Goal: Navigation & Orientation: Find specific page/section

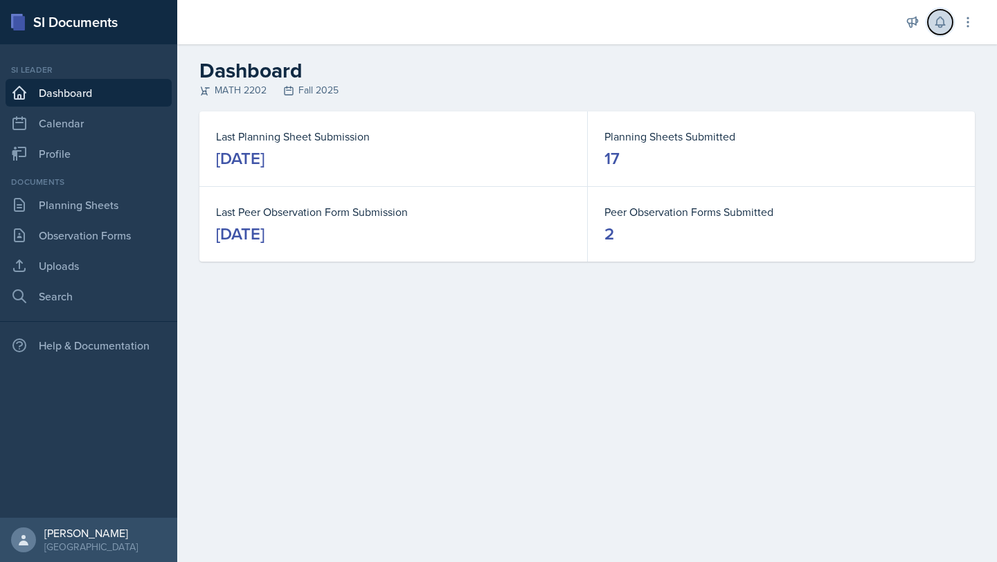
click at [938, 12] on button at bounding box center [940, 22] width 25 height 25
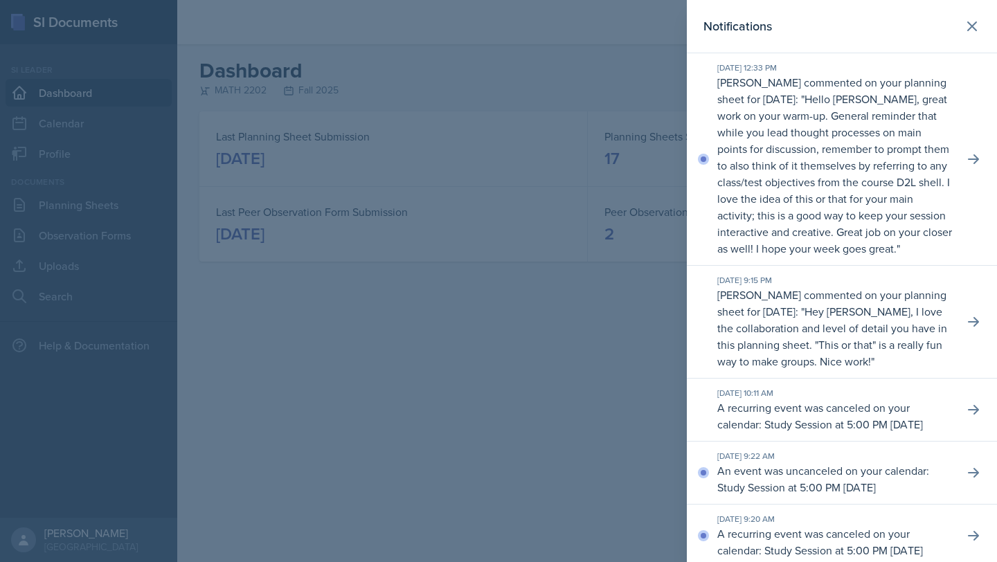
click at [580, 174] on div at bounding box center [498, 281] width 997 height 562
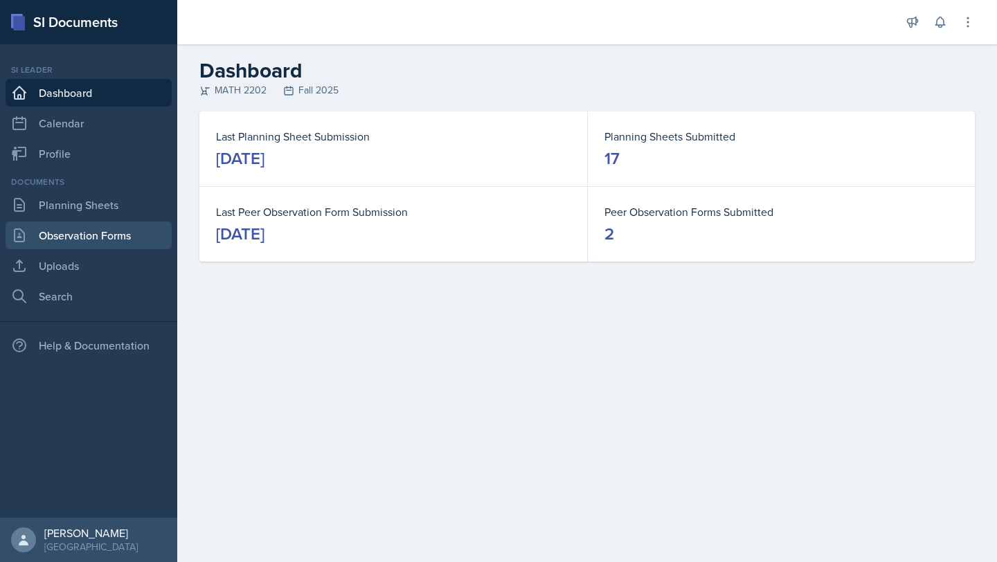
click at [96, 243] on link "Observation Forms" at bounding box center [89, 236] width 166 height 28
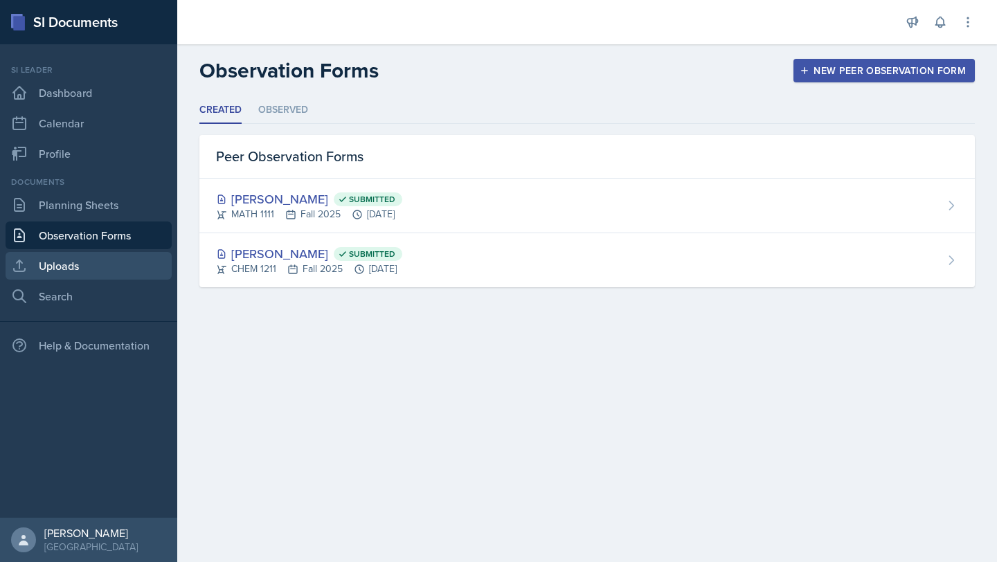
click at [98, 264] on link "Uploads" at bounding box center [89, 266] width 166 height 28
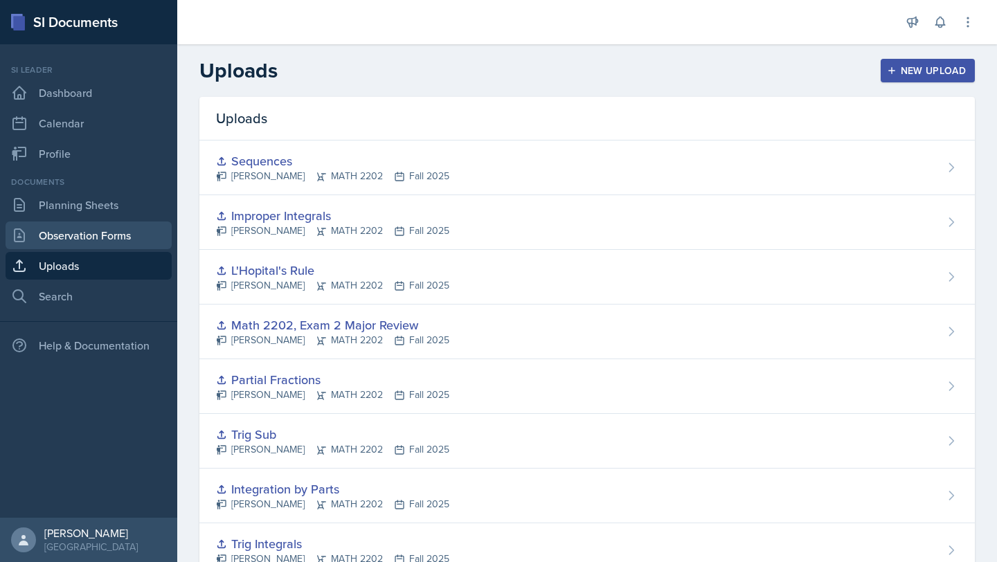
click at [83, 232] on link "Observation Forms" at bounding box center [89, 236] width 166 height 28
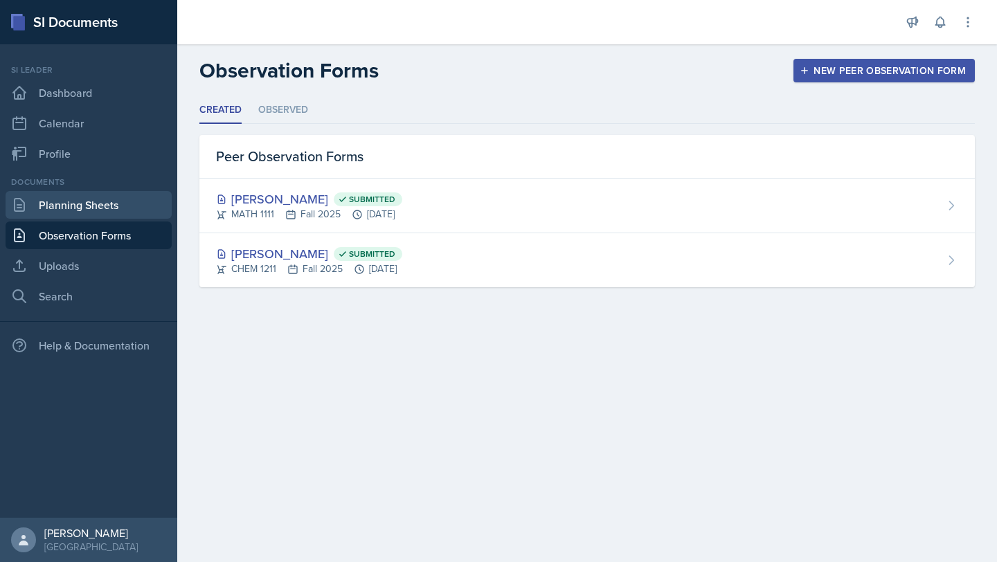
click at [95, 210] on link "Planning Sheets" at bounding box center [89, 205] width 166 height 28
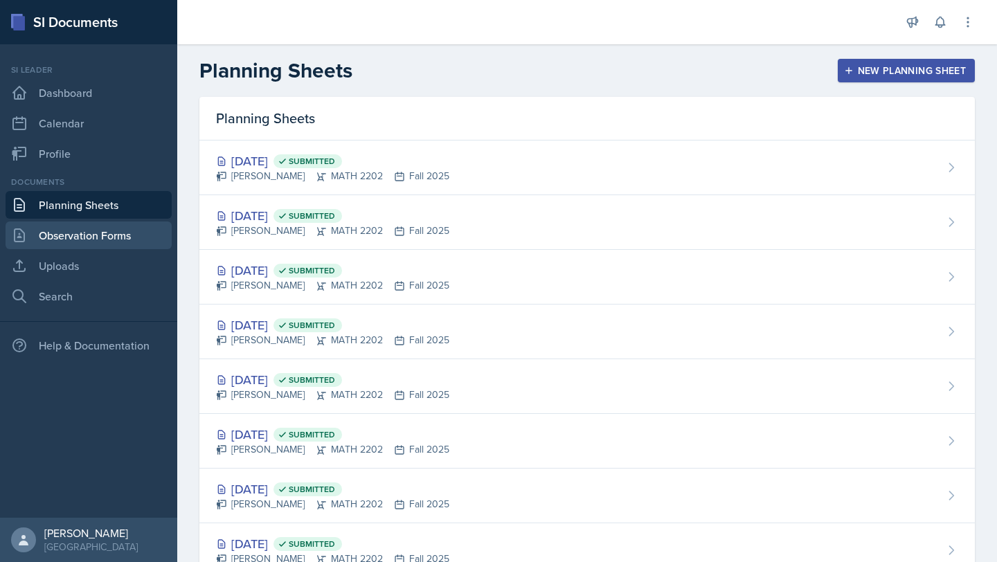
click at [123, 230] on link "Observation Forms" at bounding box center [89, 236] width 166 height 28
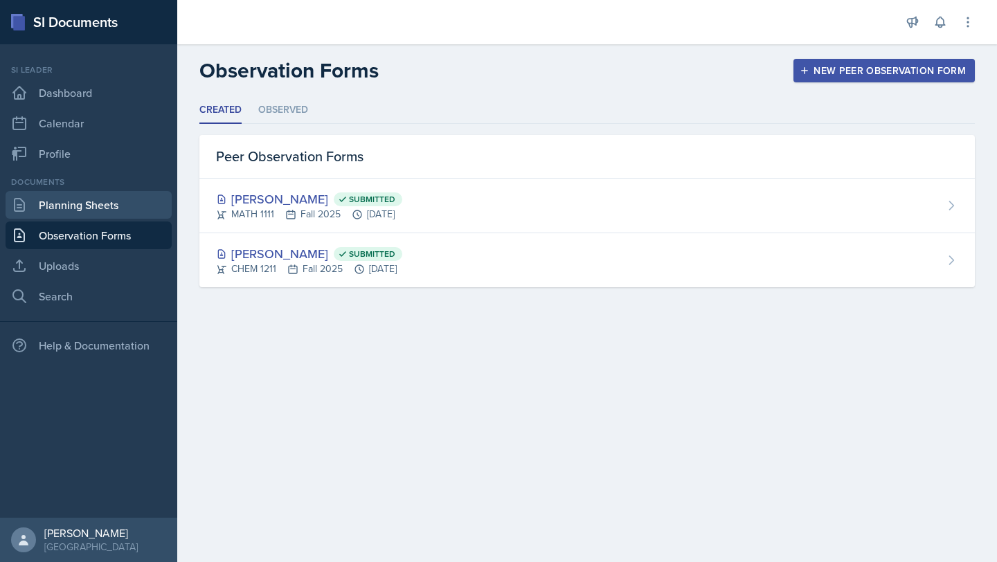
click at [103, 213] on link "Planning Sheets" at bounding box center [89, 205] width 166 height 28
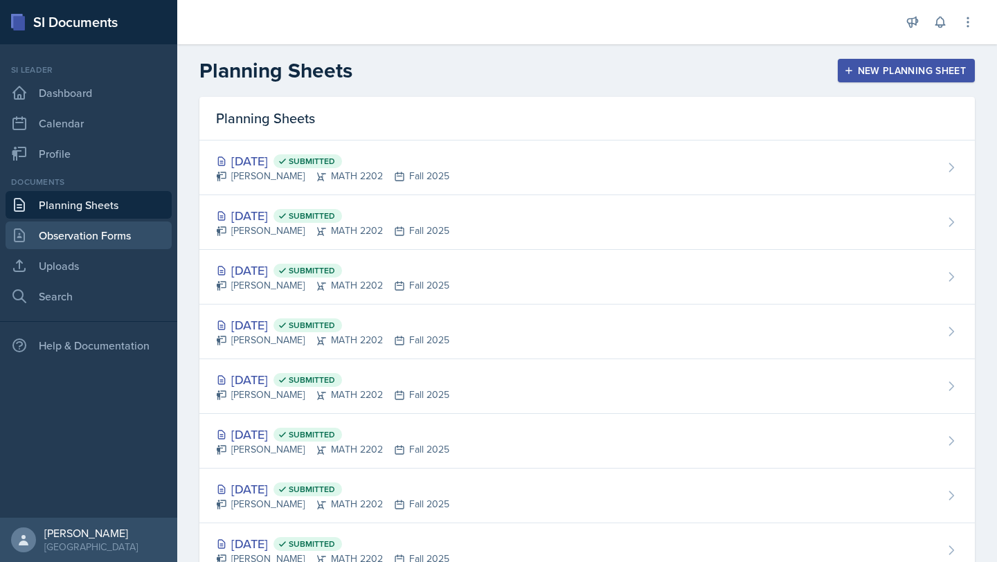
click at [99, 240] on link "Observation Forms" at bounding box center [89, 236] width 166 height 28
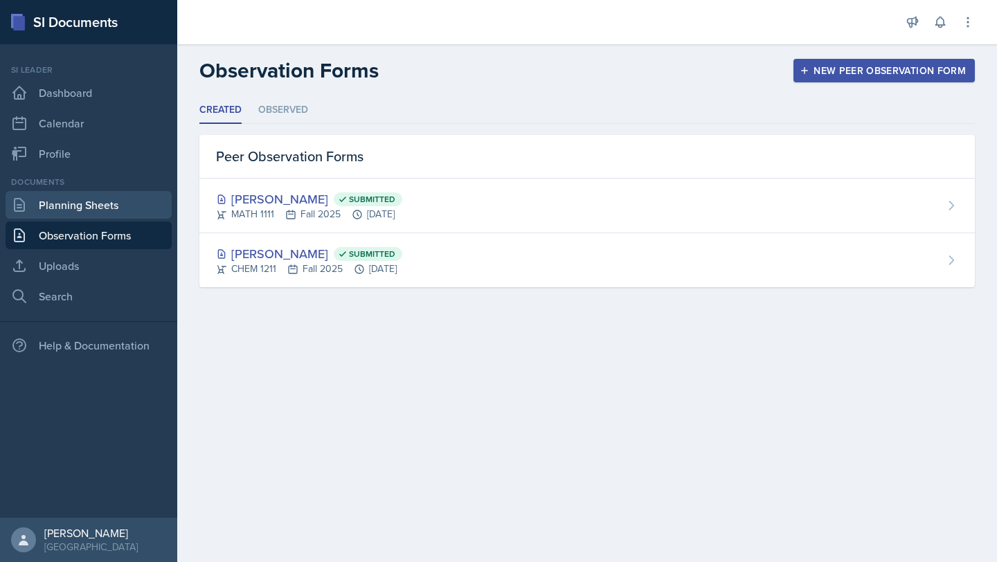
click at [105, 204] on link "Planning Sheets" at bounding box center [89, 205] width 166 height 28
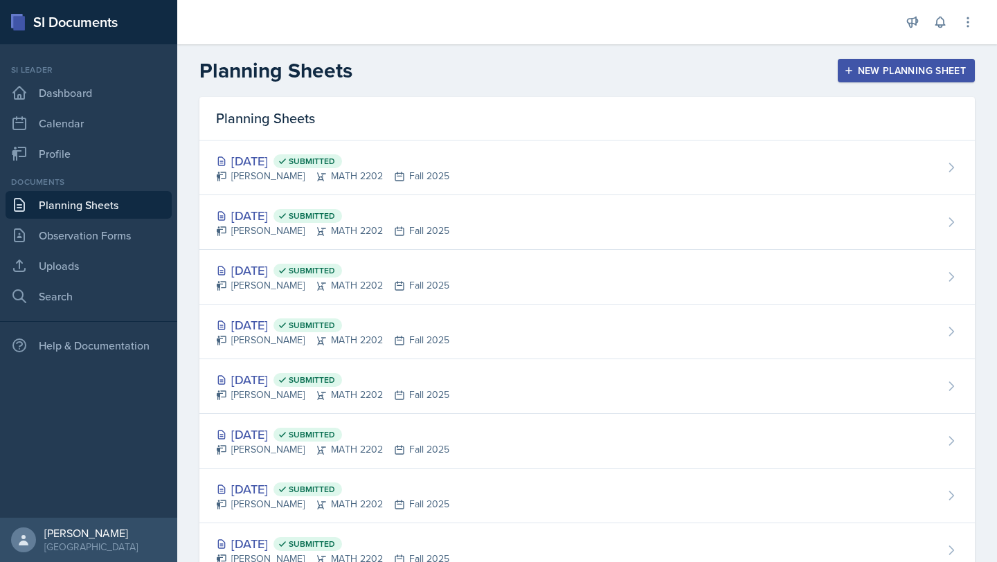
click at [117, 138] on div "Si leader Dashboard Calendar Profile" at bounding box center [89, 116] width 166 height 104
click at [80, 148] on link "Profile" at bounding box center [89, 154] width 166 height 28
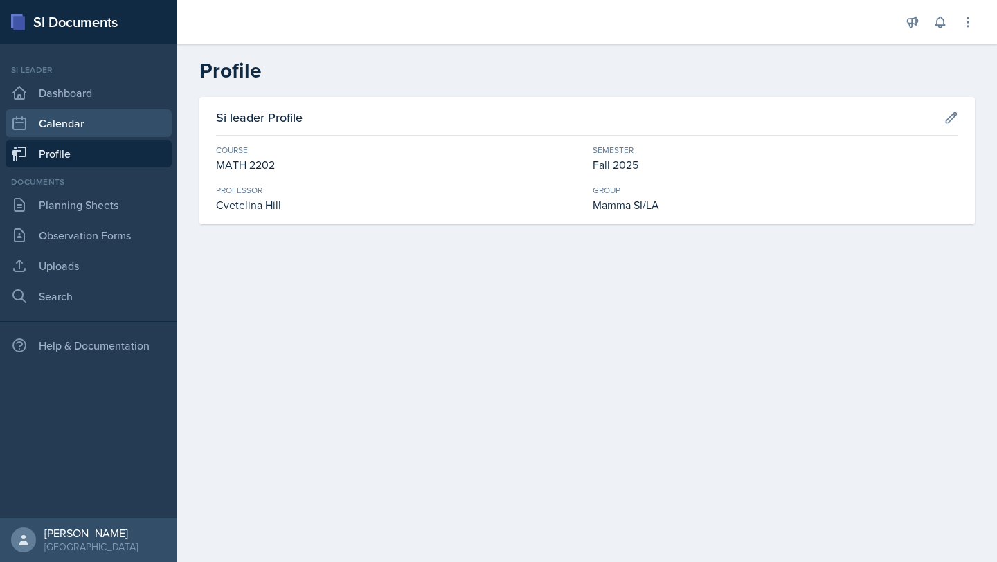
click at [69, 128] on link "Calendar" at bounding box center [89, 123] width 166 height 28
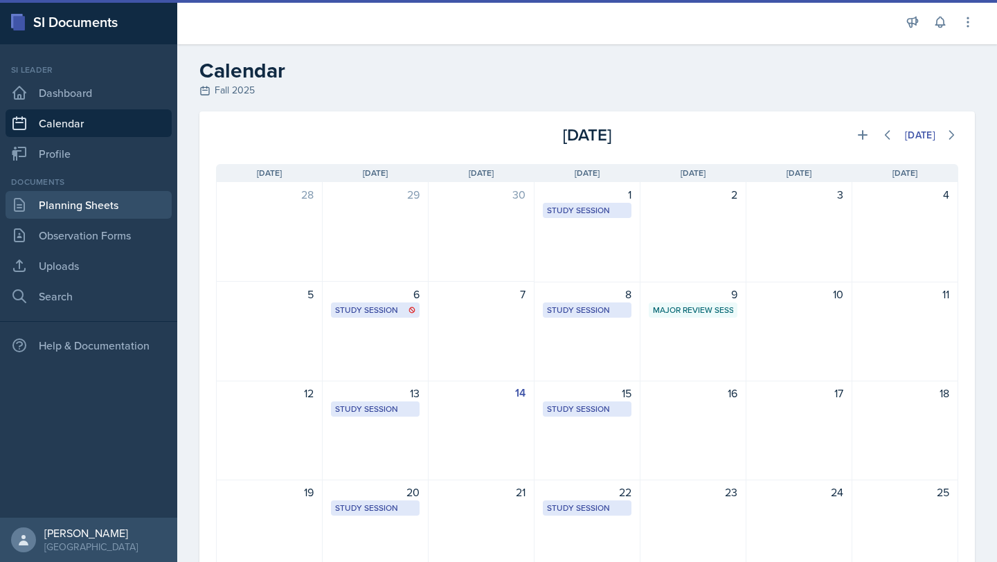
click at [75, 214] on link "Planning Sheets" at bounding box center [89, 205] width 166 height 28
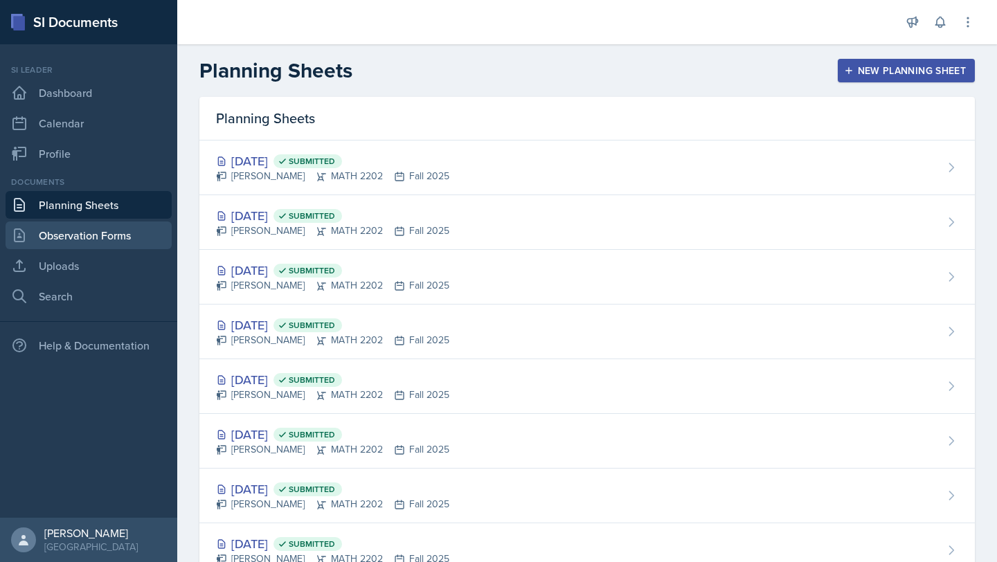
click at [81, 237] on link "Observation Forms" at bounding box center [89, 236] width 166 height 28
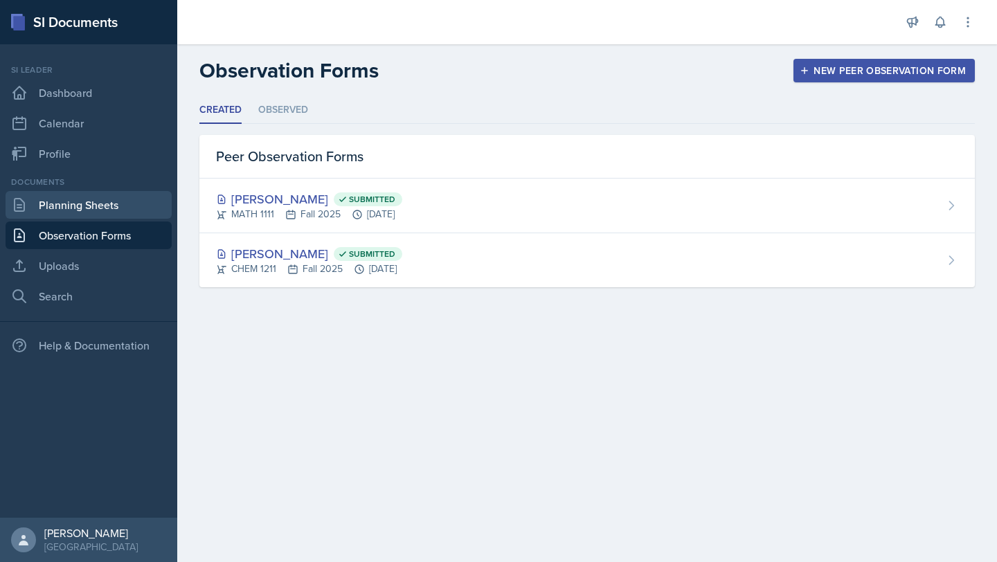
click at [91, 218] on div "Documents Planning Sheets Observation Forms Uploads Search" at bounding box center [89, 243] width 166 height 134
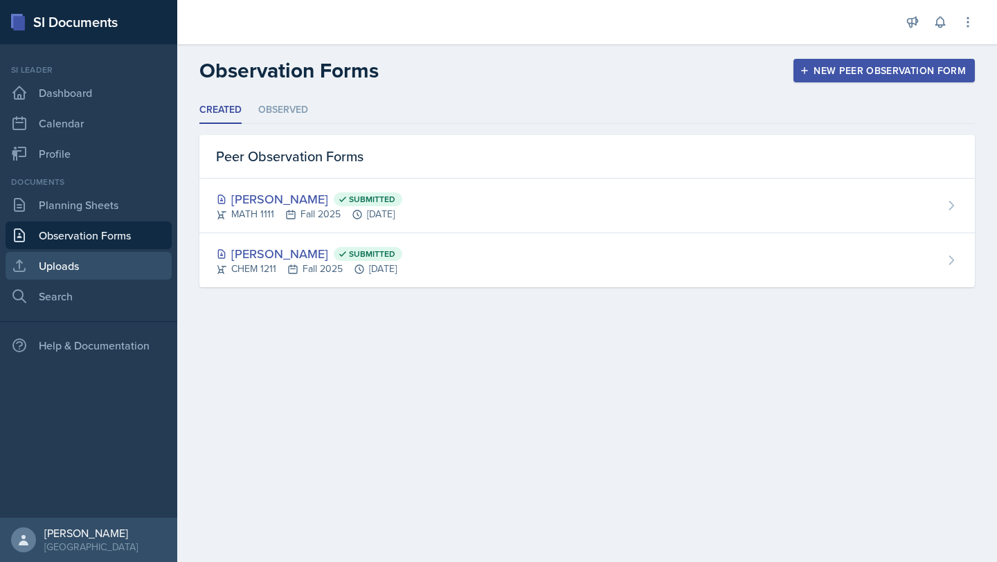
click at [73, 265] on link "Uploads" at bounding box center [89, 266] width 166 height 28
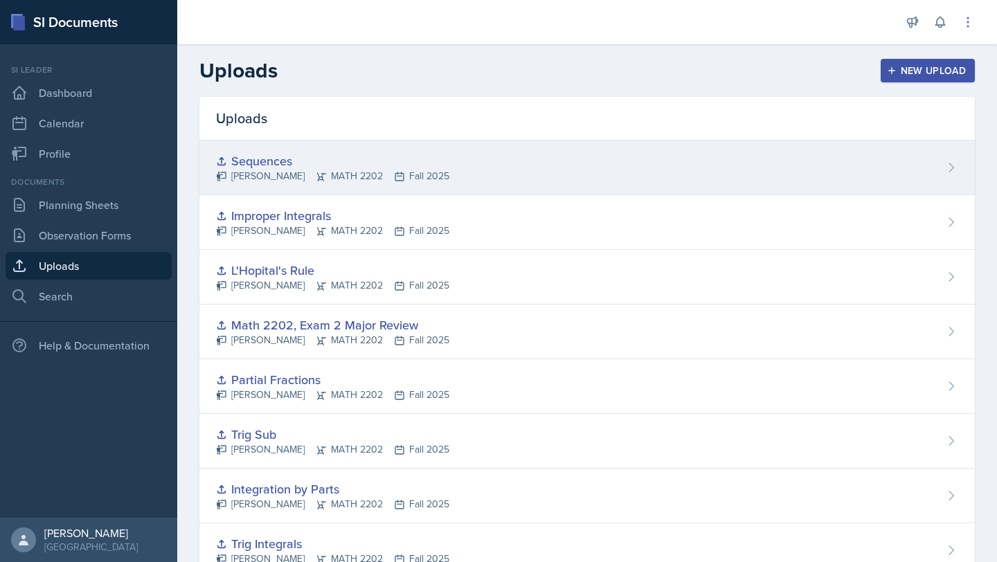
click at [332, 163] on div "Sequences" at bounding box center [332, 161] width 233 height 19
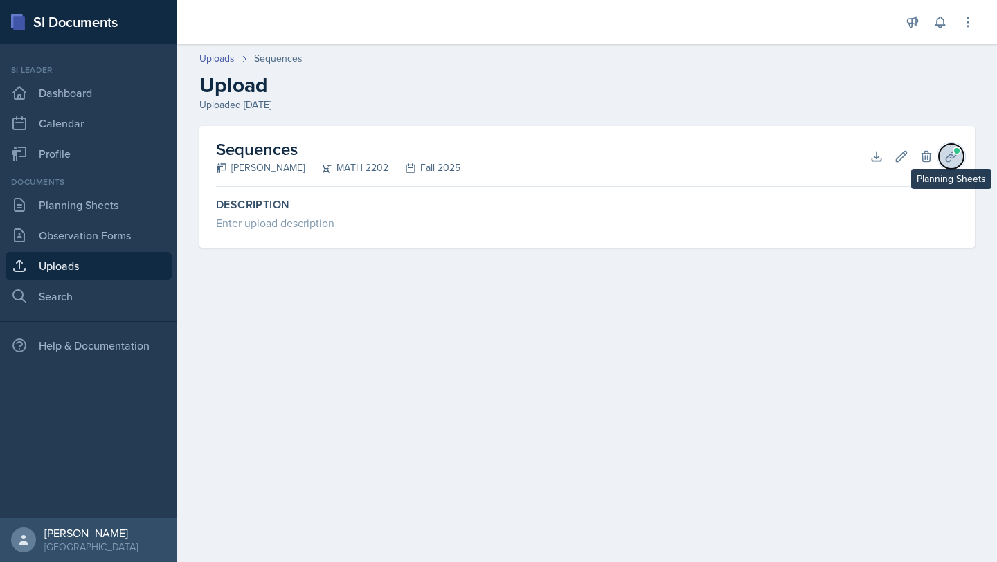
click at [952, 156] on icon at bounding box center [951, 157] width 14 height 14
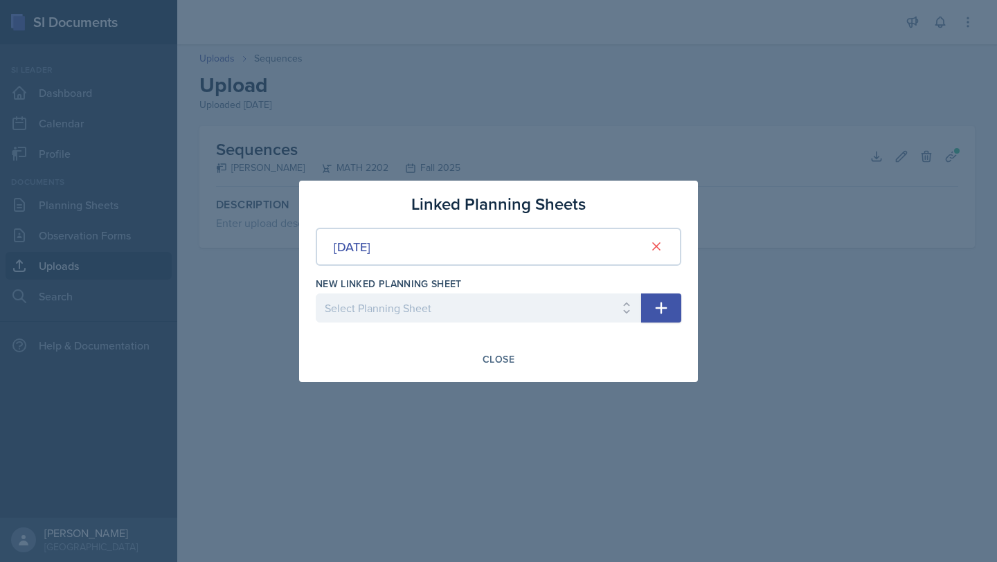
click at [333, 136] on div at bounding box center [498, 281] width 997 height 562
